Goal: Task Accomplishment & Management: Use online tool/utility

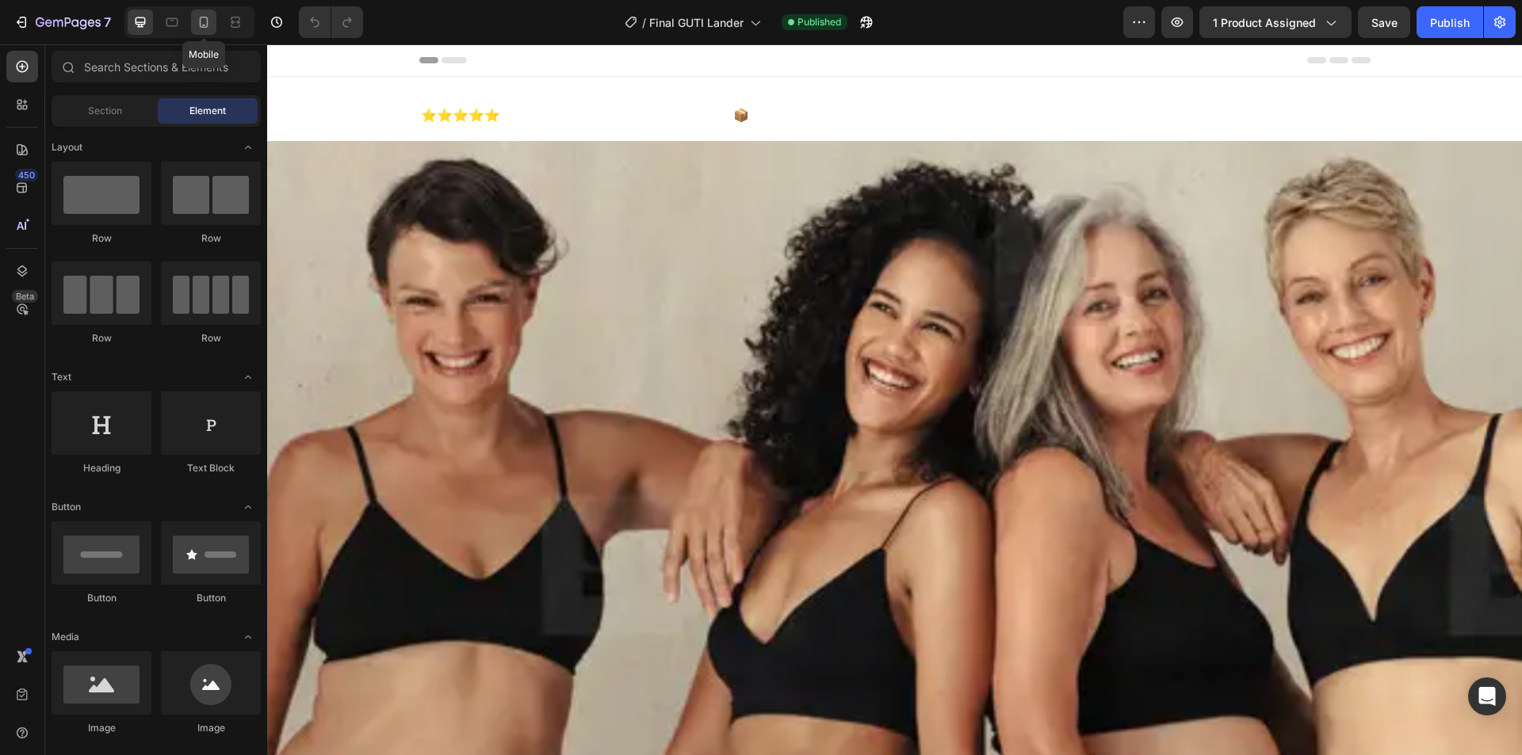
click at [207, 25] on icon at bounding box center [204, 22] width 9 height 11
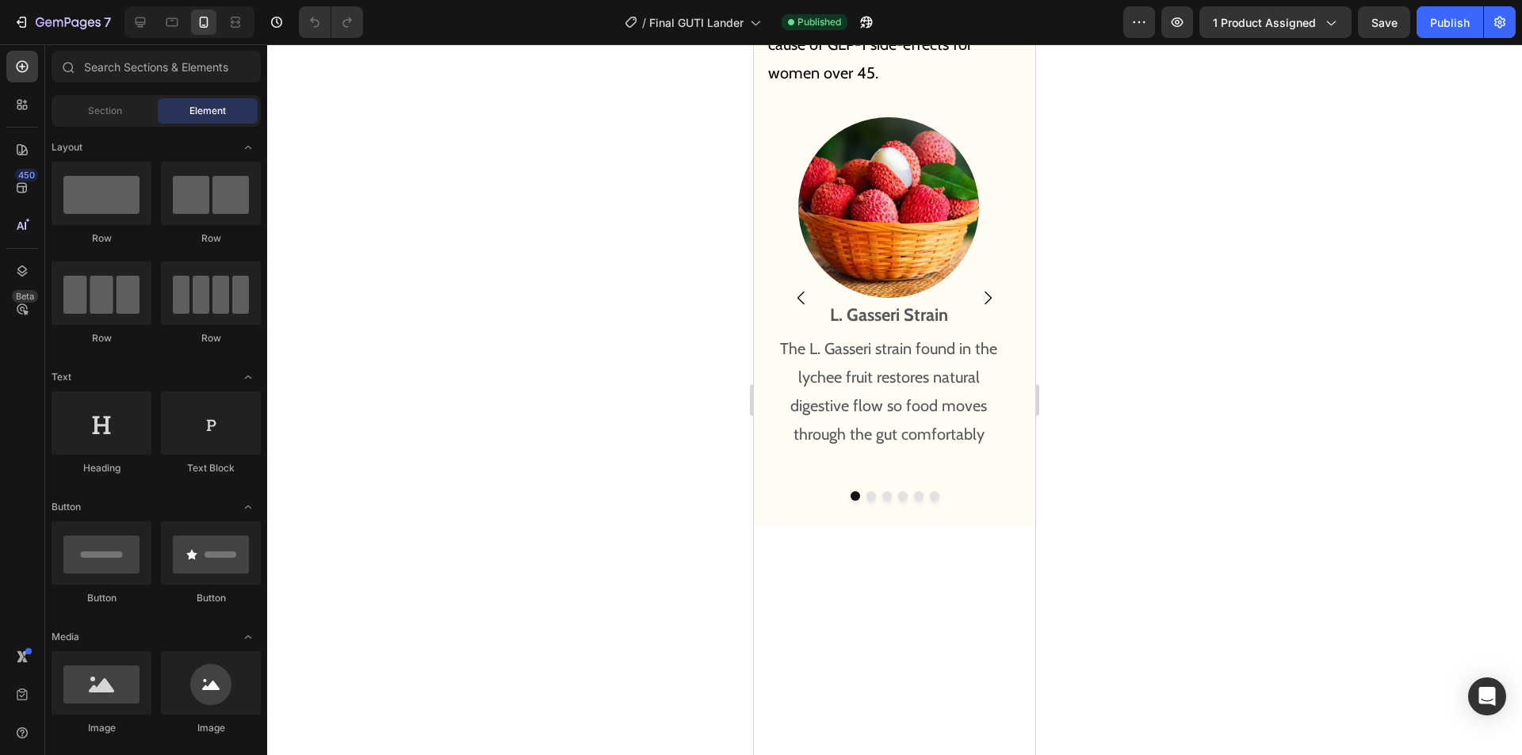
drag, startPoint x: 1026, startPoint y: 72, endPoint x: 1794, endPoint y: 484, distance: 872.3
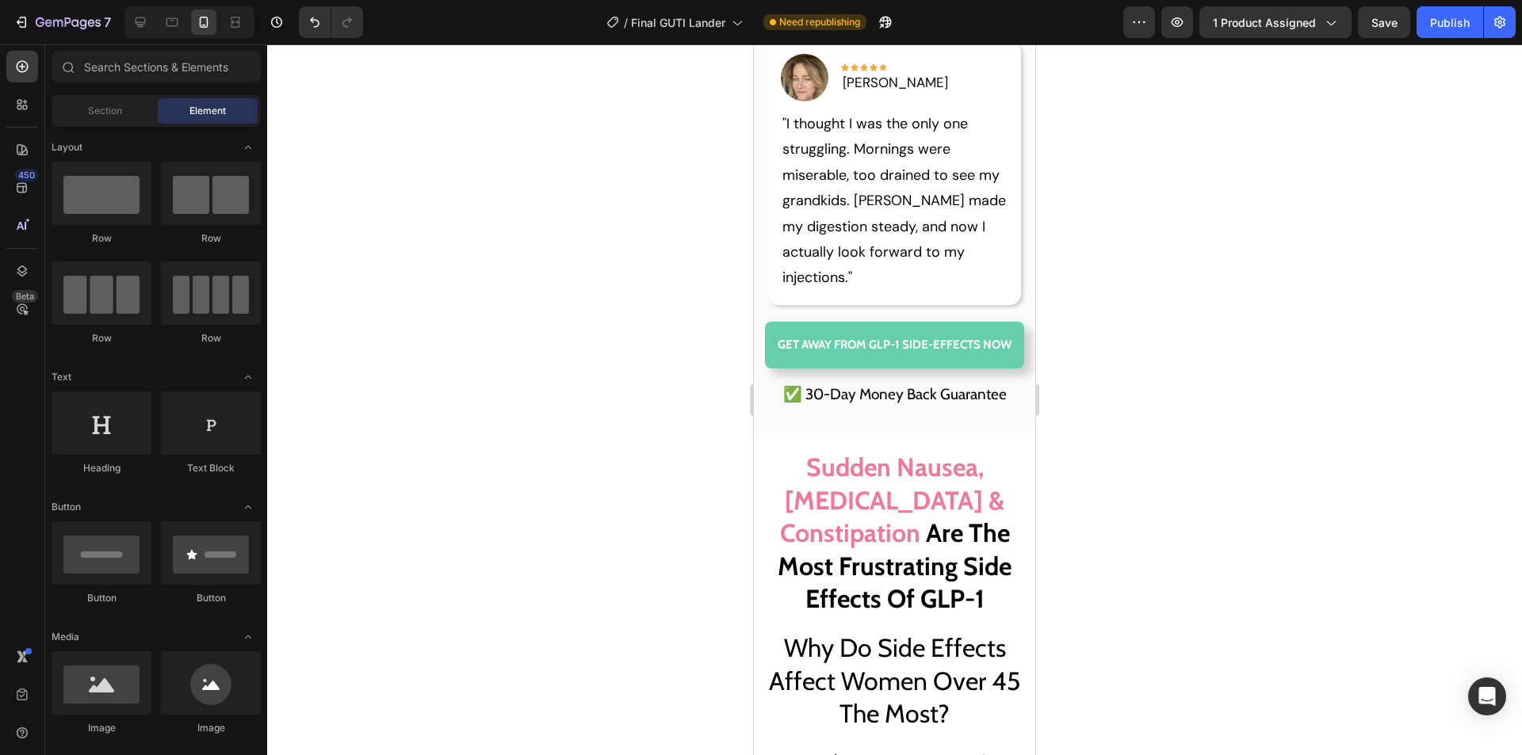
scroll to position [2642, 0]
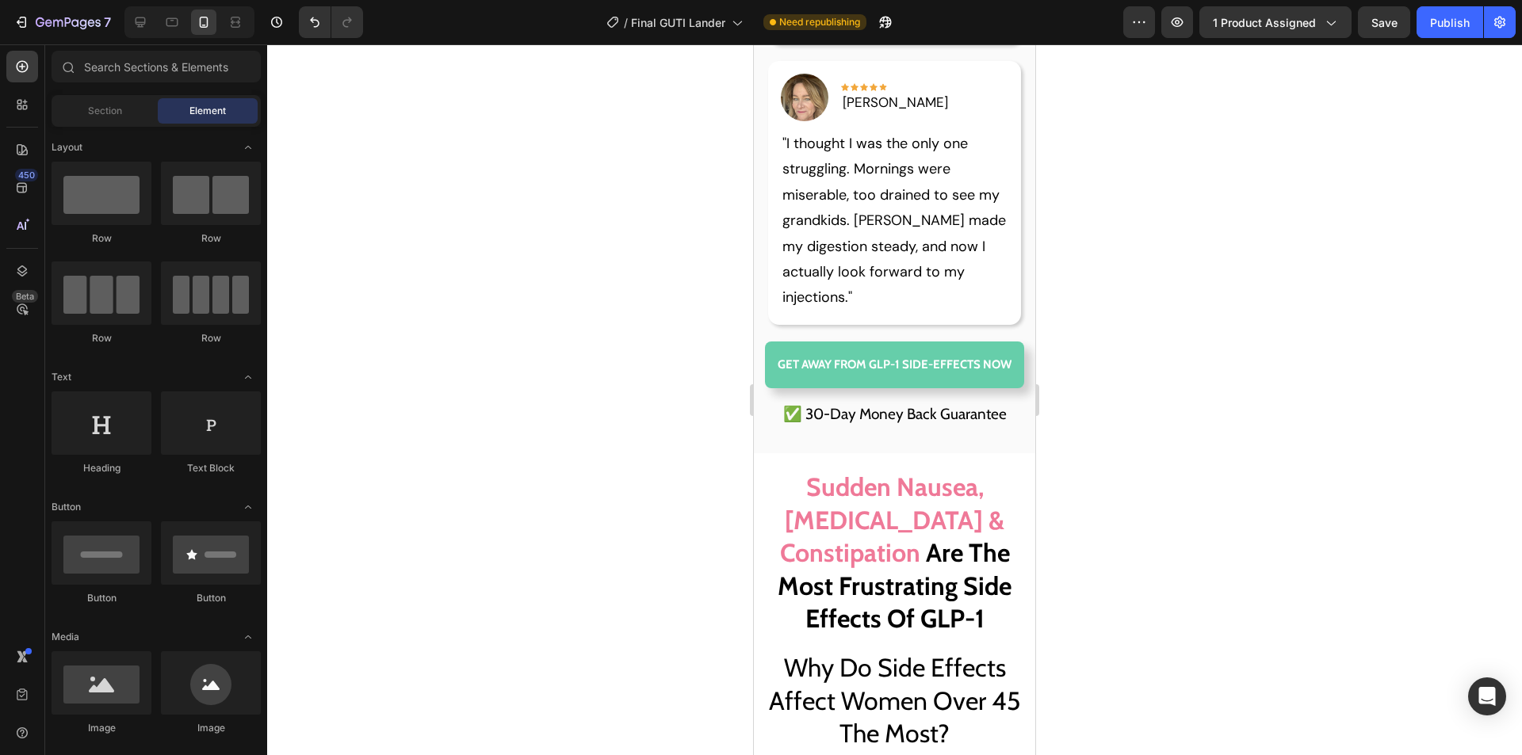
drag, startPoint x: 1029, startPoint y: 374, endPoint x: 1856, endPoint y: 221, distance: 840.7
click at [860, 376] on p "GET AWAY FROM GLP-1 SIDE-EFFECTS NOW" at bounding box center [895, 364] width 234 height 21
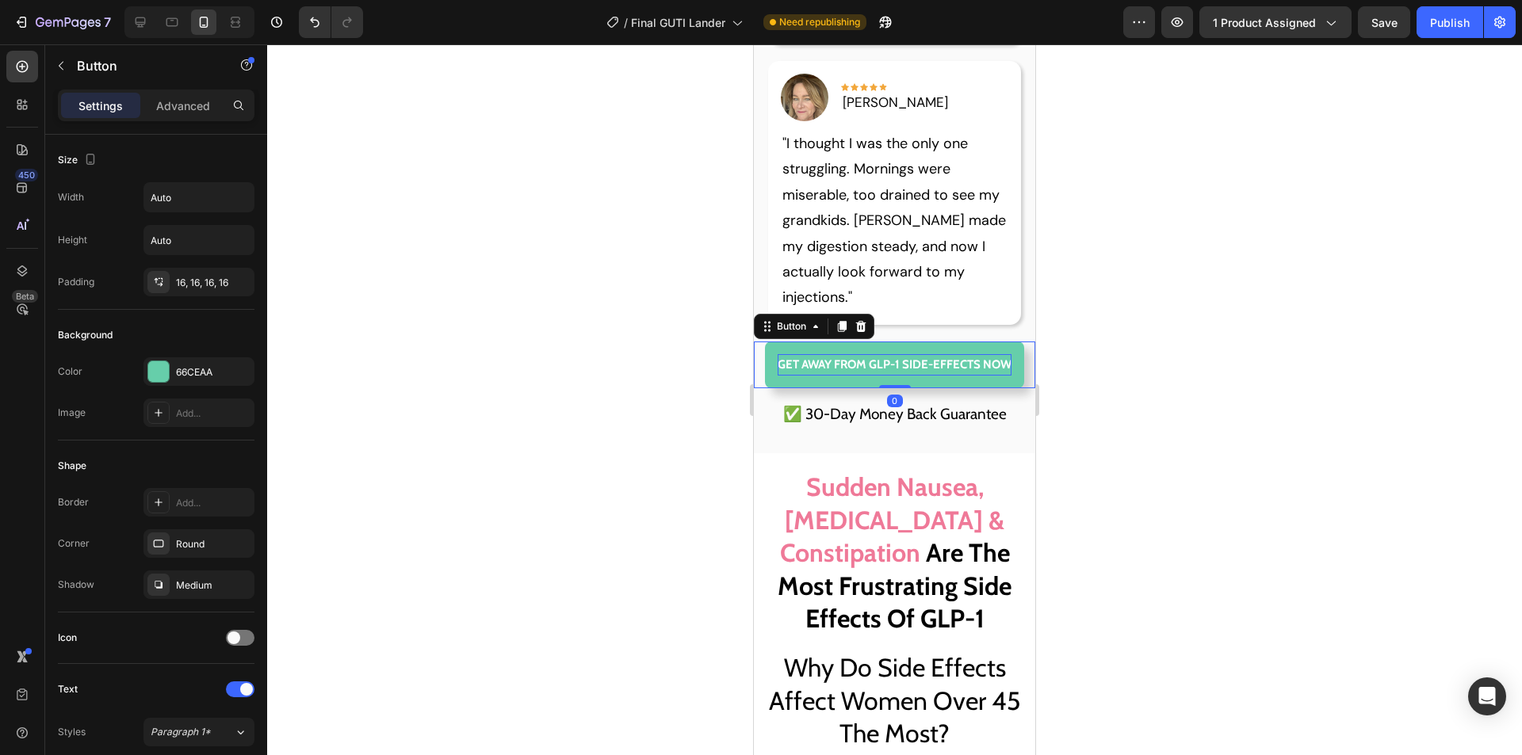
click at [868, 376] on p "GET AWAY FROM GLP-1 SIDE-EFFECTS NOW" at bounding box center [895, 364] width 234 height 21
drag, startPoint x: 862, startPoint y: 387, endPoint x: 963, endPoint y: 352, distance: 106.5
click at [869, 376] on p "GET AWAY FROM GLP-1 SIDE-EFFECTS NOW" at bounding box center [895, 364] width 234 height 21
click at [914, 376] on p "GET AWAY FROM GLP-1 SIDE-EFFECTS NOW" at bounding box center [895, 364] width 234 height 21
drag, startPoint x: 861, startPoint y: 390, endPoint x: 770, endPoint y: 388, distance: 91.2
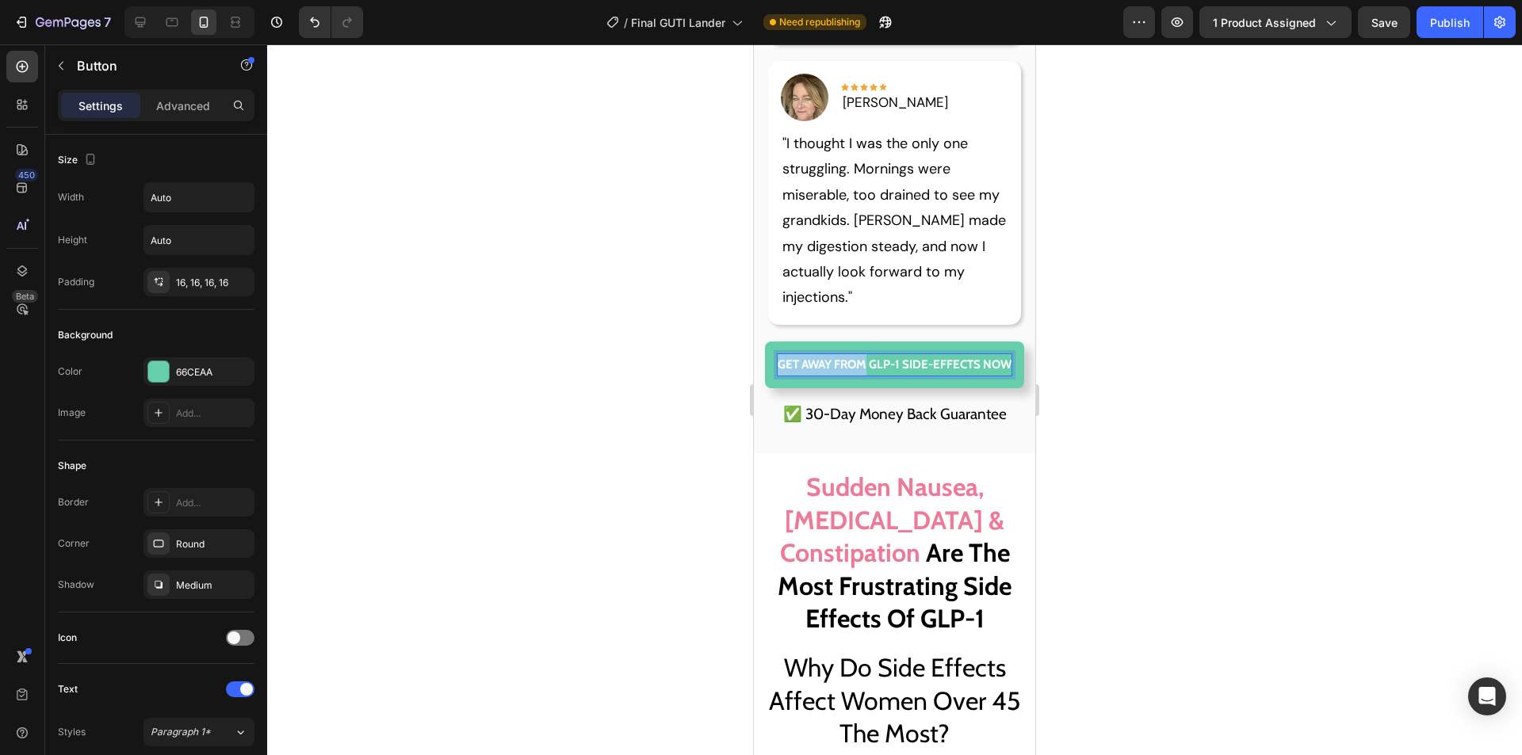
click at [770, 388] on link "GET AWAY FROM GLP-1 SIDE-EFFECTS NOW" at bounding box center [894, 365] width 259 height 47
click at [939, 428] on p "✅ 30-Day Money Back Guarantee" at bounding box center [894, 414] width 256 height 27
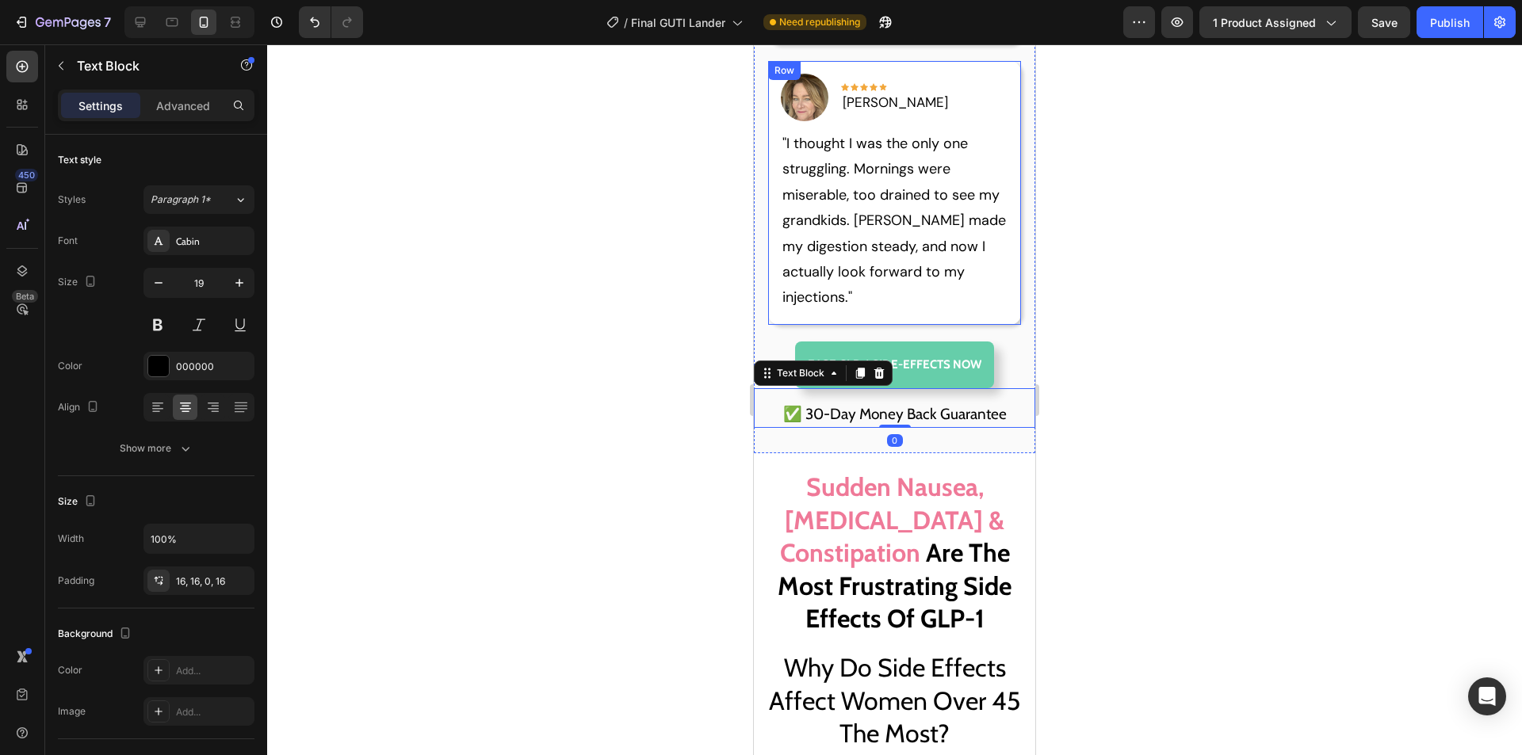
click at [960, 294] on p ""I thought I was the only one struggling. Mornings were miserable, too drained …" at bounding box center [894, 221] width 225 height 180
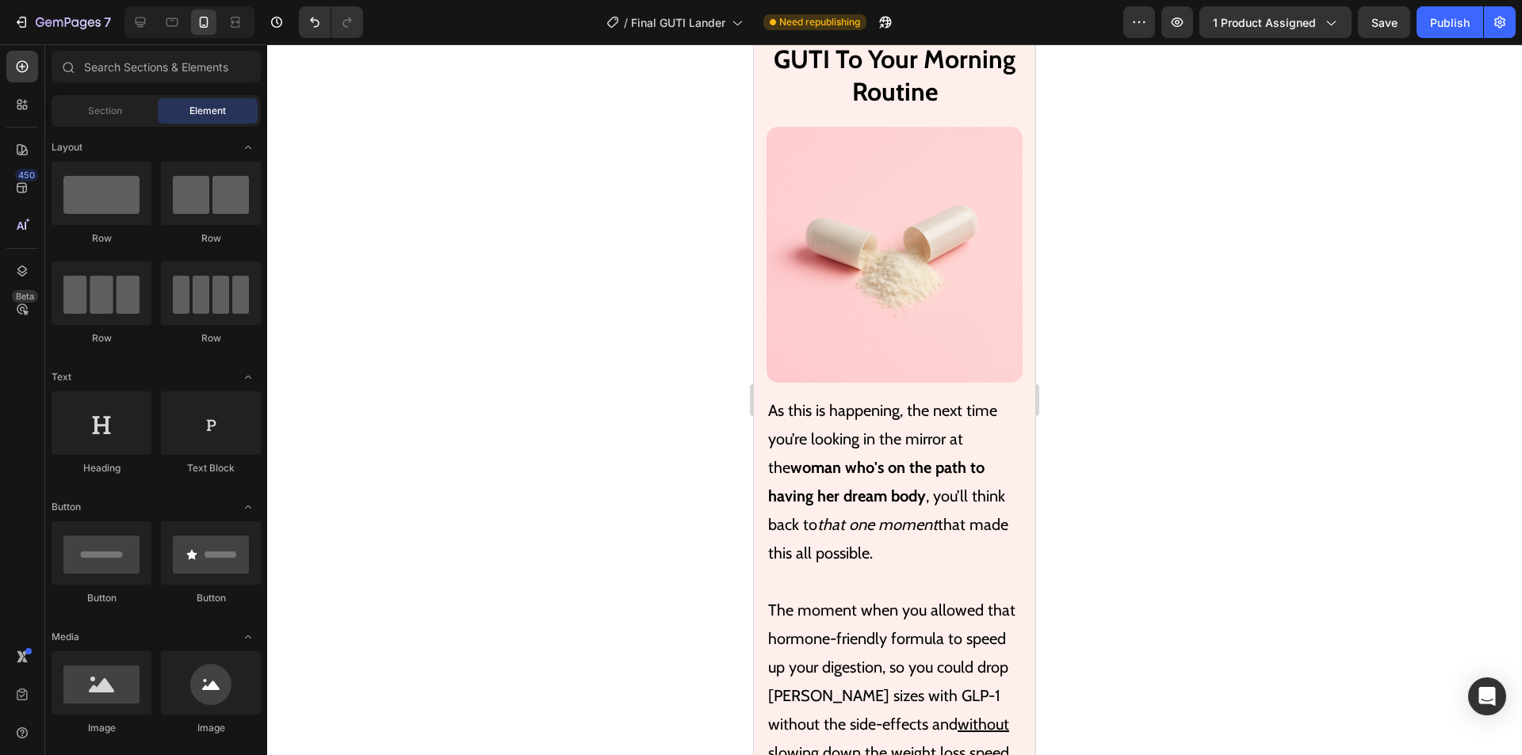
scroll to position [7129, 0]
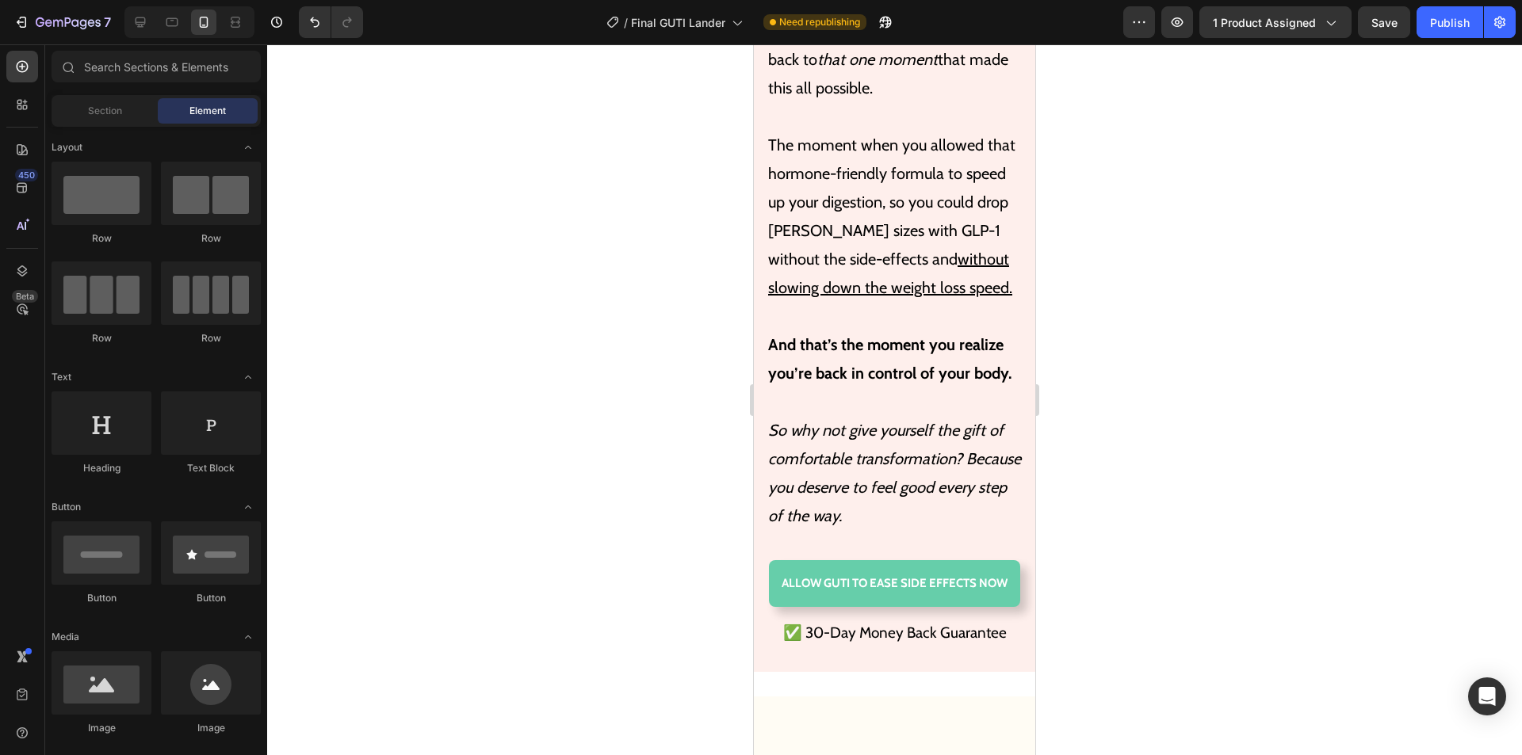
drag, startPoint x: 1026, startPoint y: 435, endPoint x: 1801, endPoint y: 356, distance: 778.4
click at [898, 594] on p "Allow GUTI TO EASE SIDE EFFECTS NOW" at bounding box center [895, 583] width 226 height 21
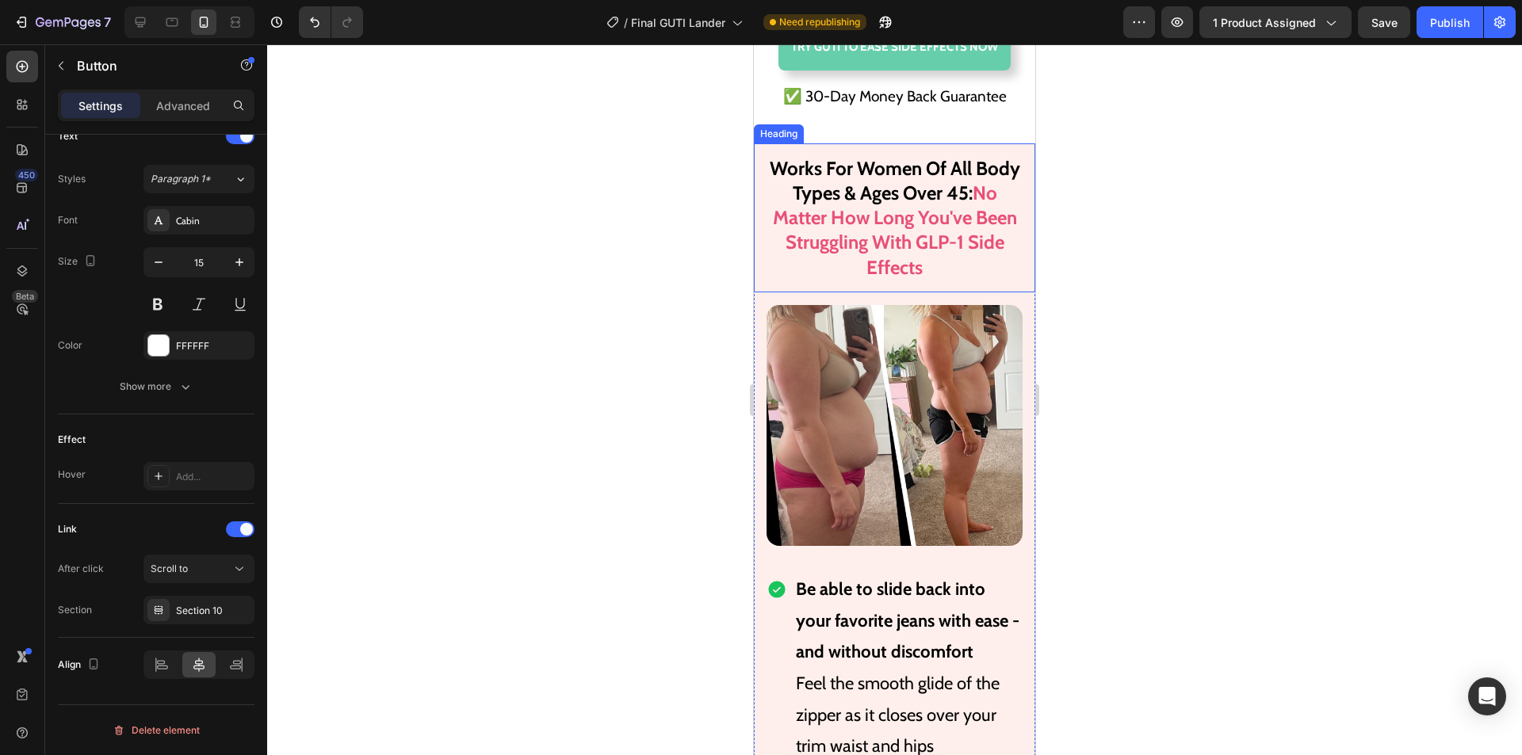
scroll to position [10061, 0]
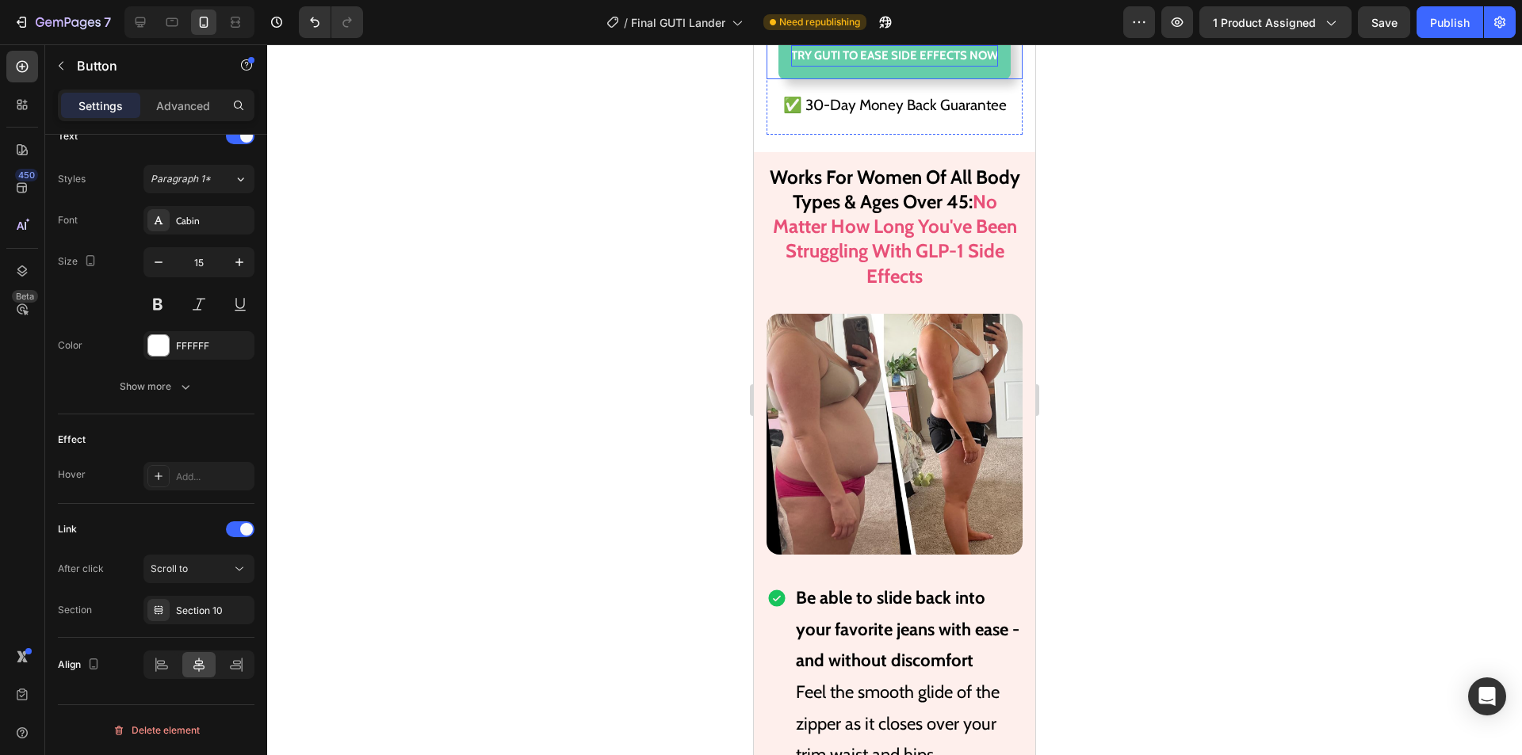
click at [898, 67] on p "TRY GUTI TO EASE SIDE EFFECTS NOW" at bounding box center [894, 55] width 207 height 21
click at [1460, 29] on div "Publish" at bounding box center [1450, 22] width 40 height 17
